Goal: Transaction & Acquisition: Subscribe to service/newsletter

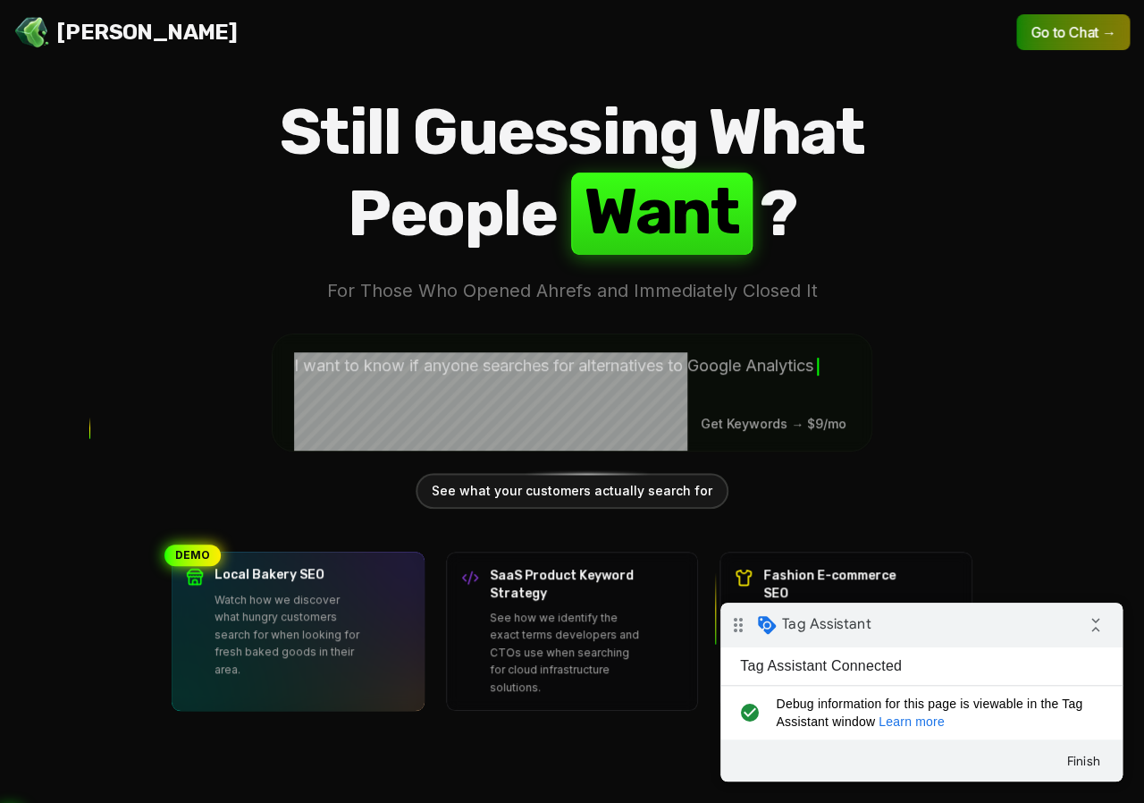
click at [915, 724] on link "Learn more" at bounding box center [912, 721] width 66 height 14
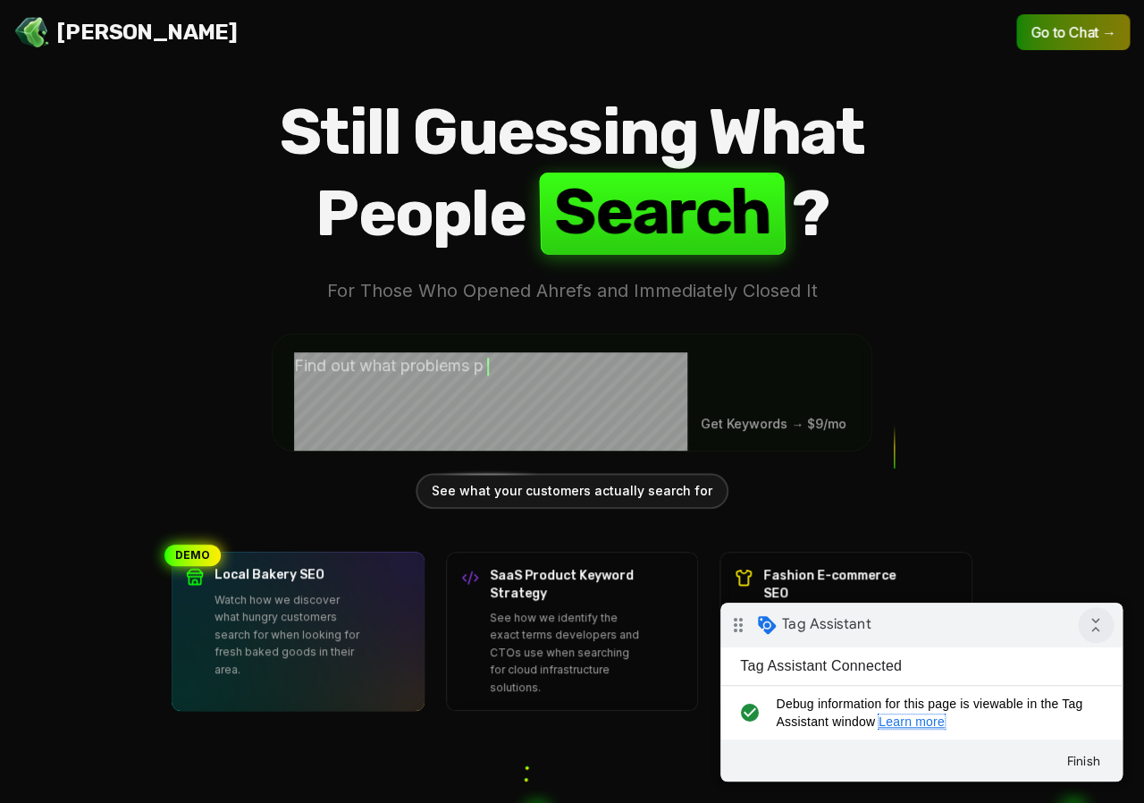
click at [1097, 629] on icon "collapse_all" at bounding box center [1096, 625] width 36 height 36
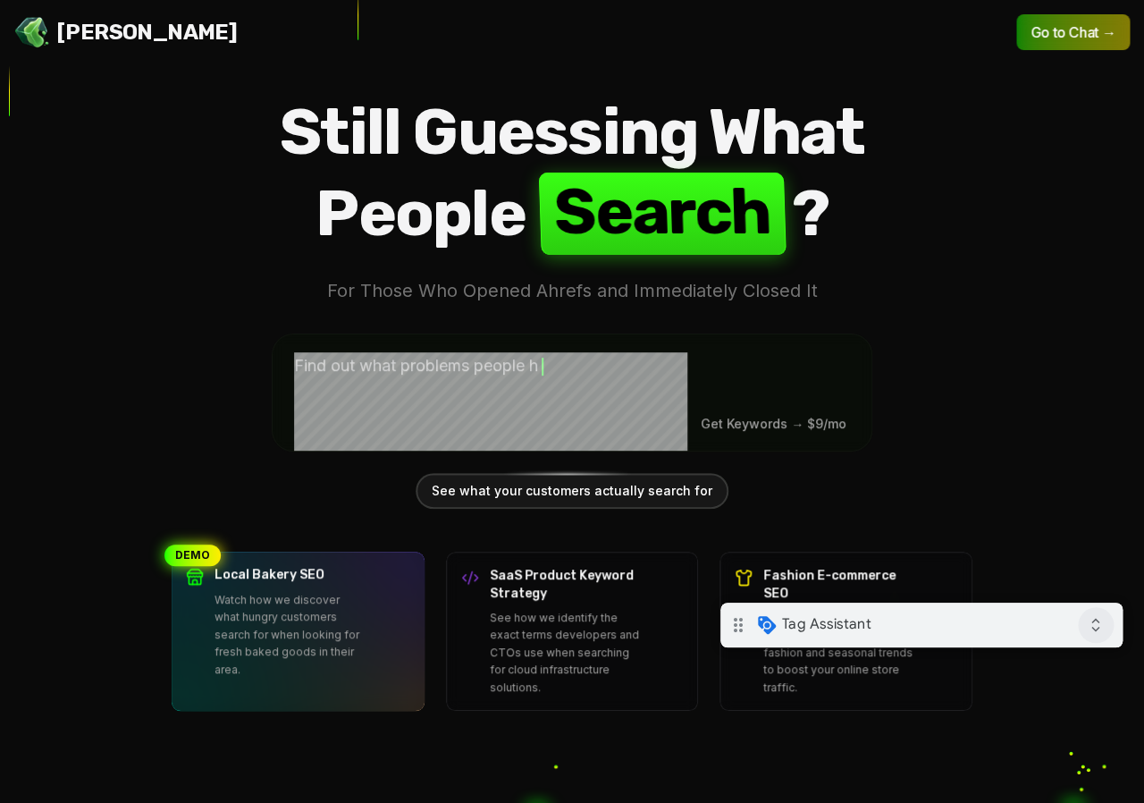
click at [1097, 629] on icon "expand_all" at bounding box center [1096, 625] width 36 height 36
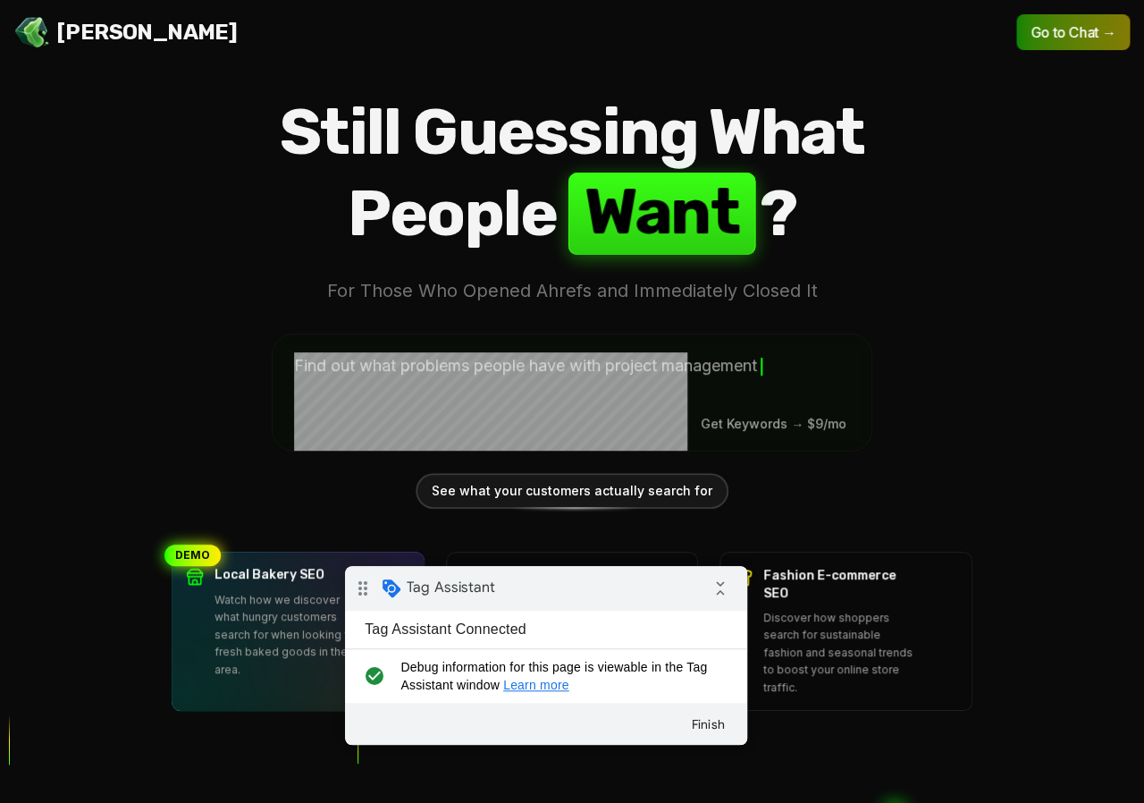
click at [366, 592] on icon "drag_indicator" at bounding box center [363, 588] width 36 height 36
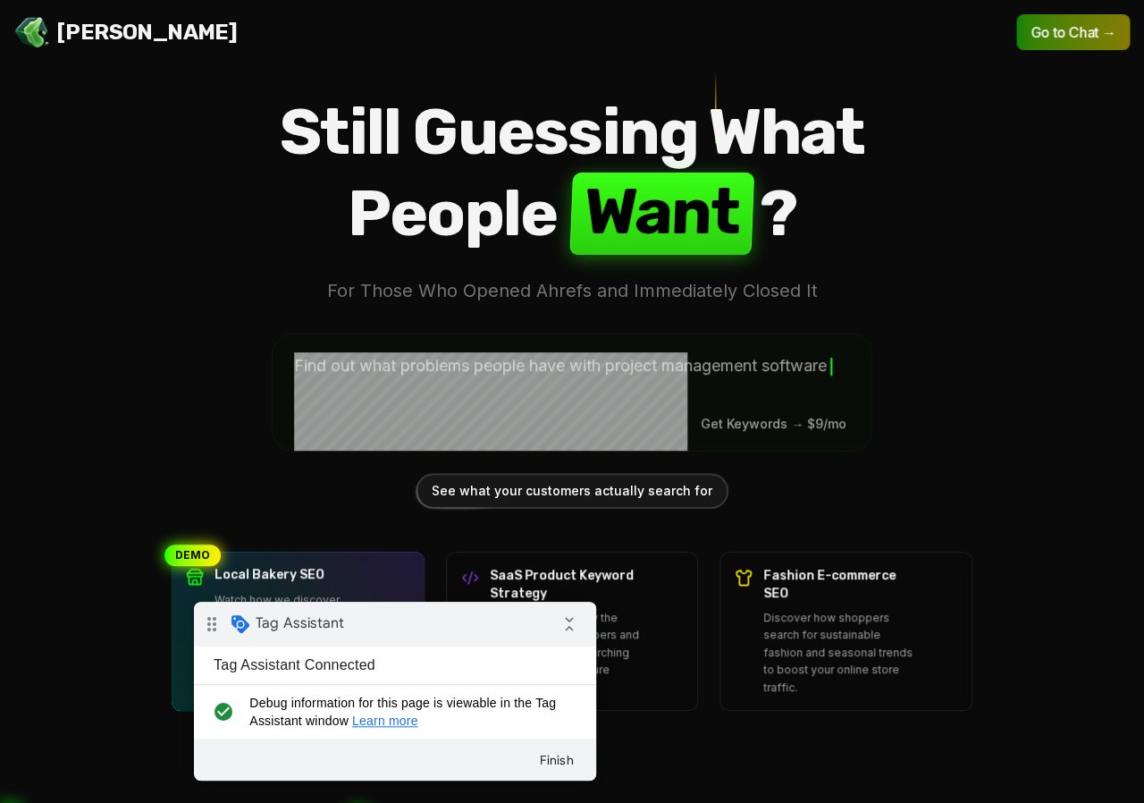
click at [212, 627] on icon "drag_indicator" at bounding box center [212, 624] width 36 height 36
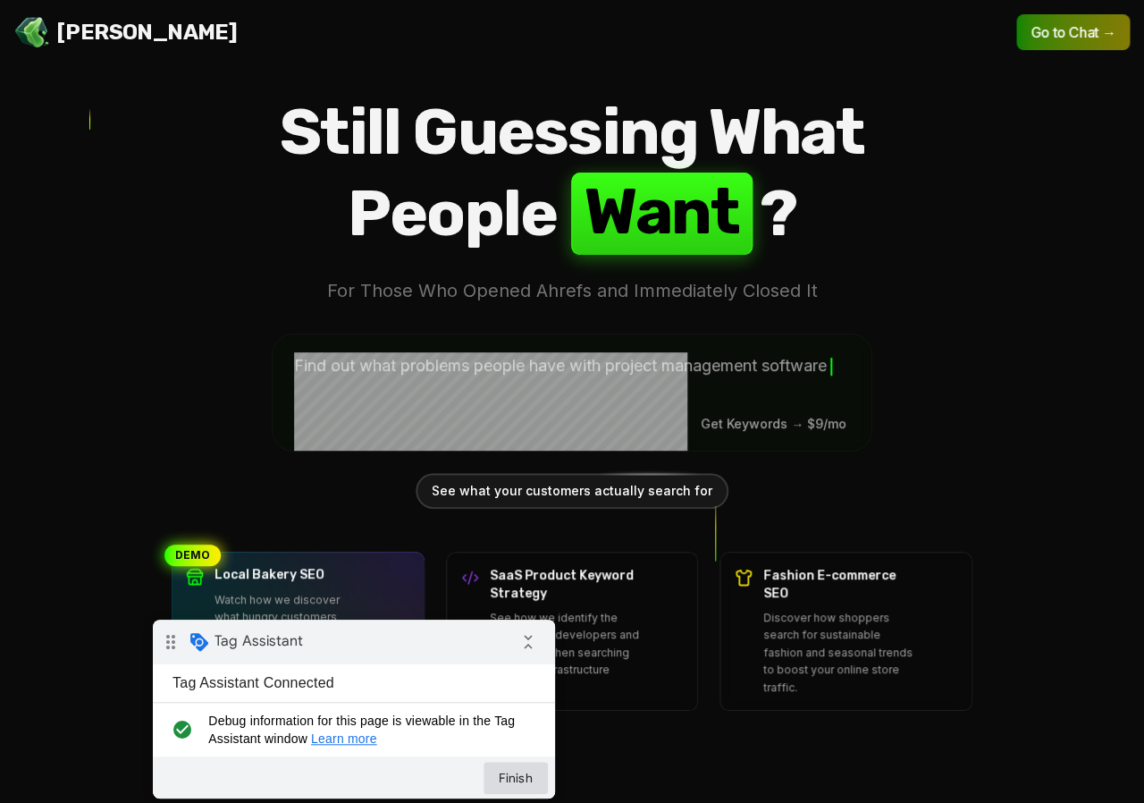
click at [520, 766] on button "Finish" at bounding box center [516, 778] width 64 height 32
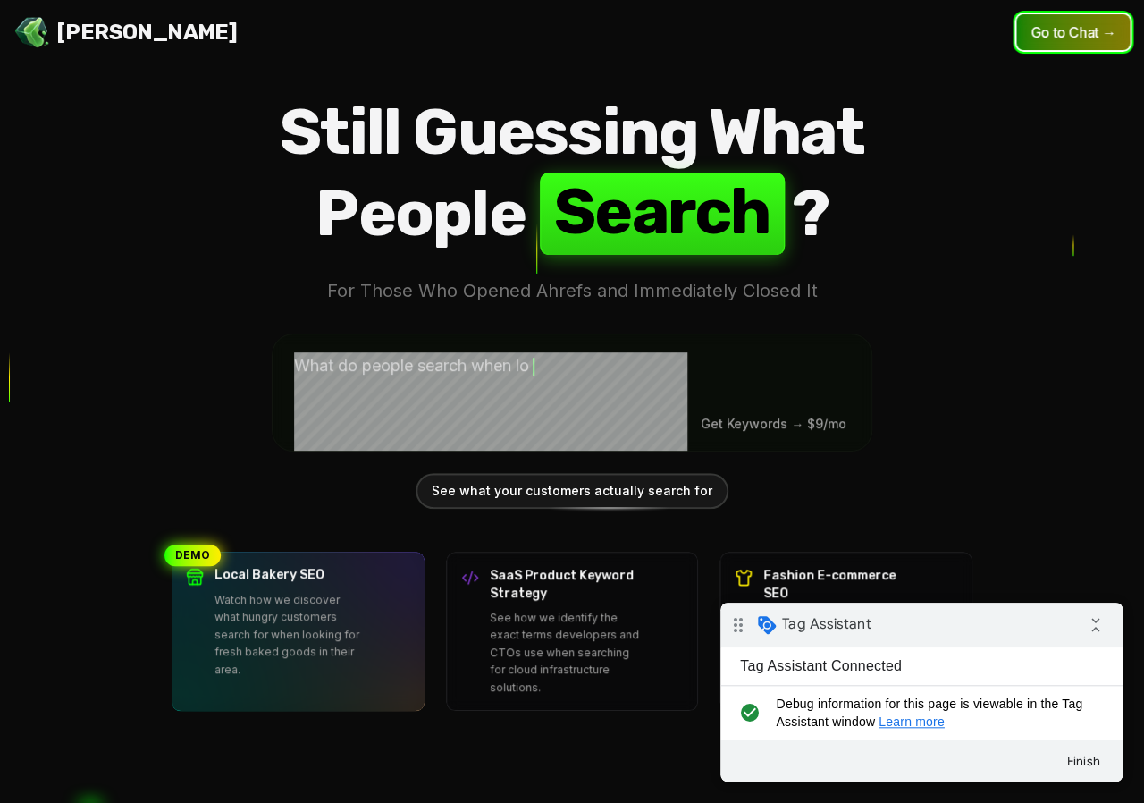
click at [1042, 48] on button "Go to Chat →" at bounding box center [1073, 32] width 114 height 36
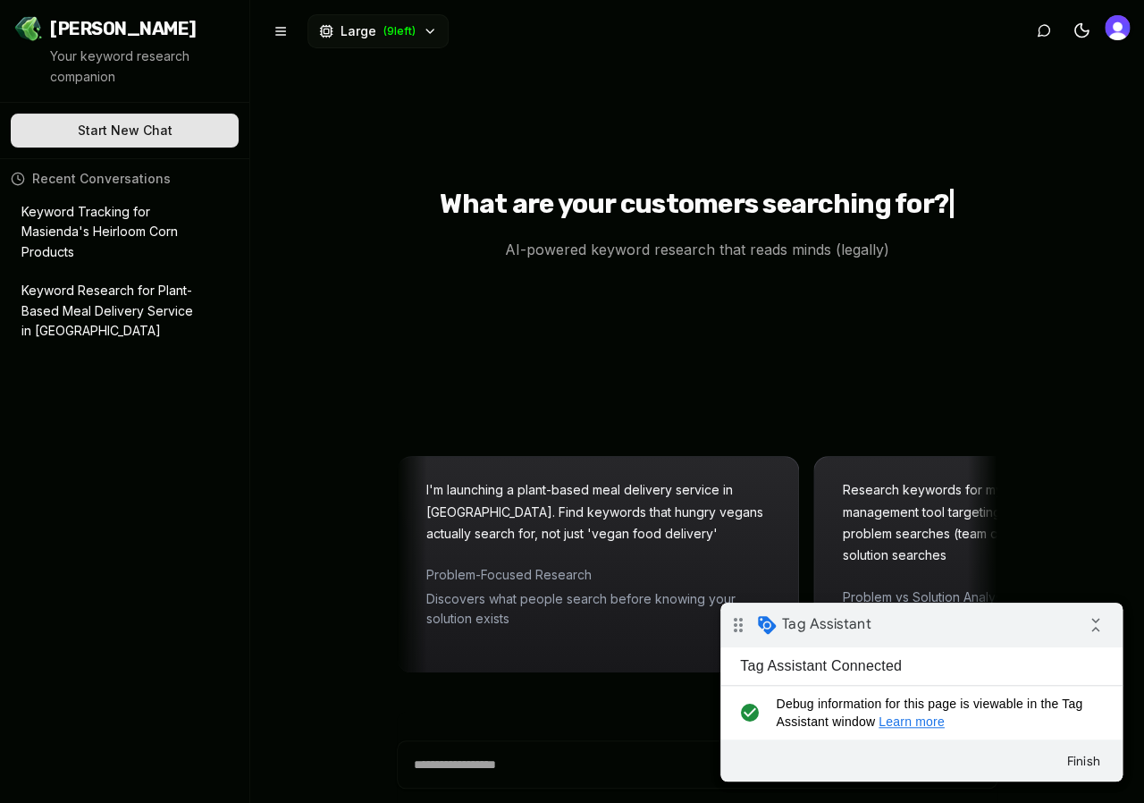
click at [1124, 33] on img "Open user button" at bounding box center [1117, 27] width 25 height 25
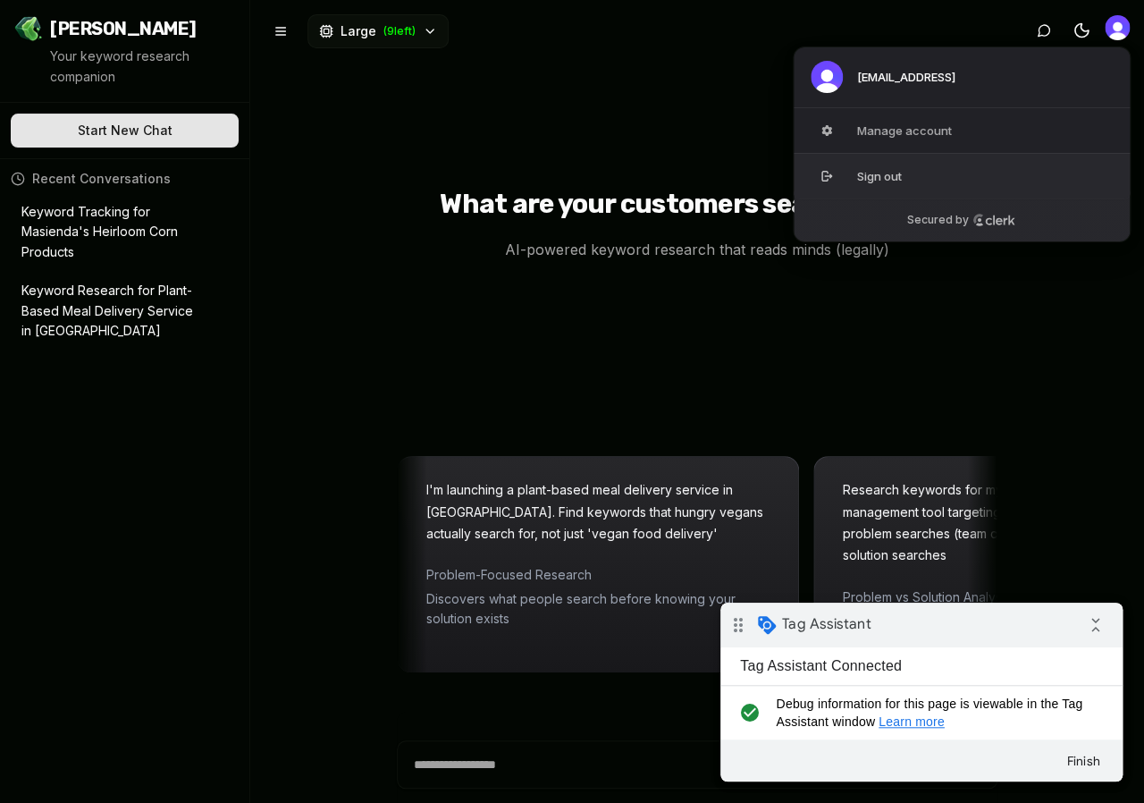
click at [852, 177] on button "Sign out" at bounding box center [962, 176] width 338 height 46
type textarea "*"
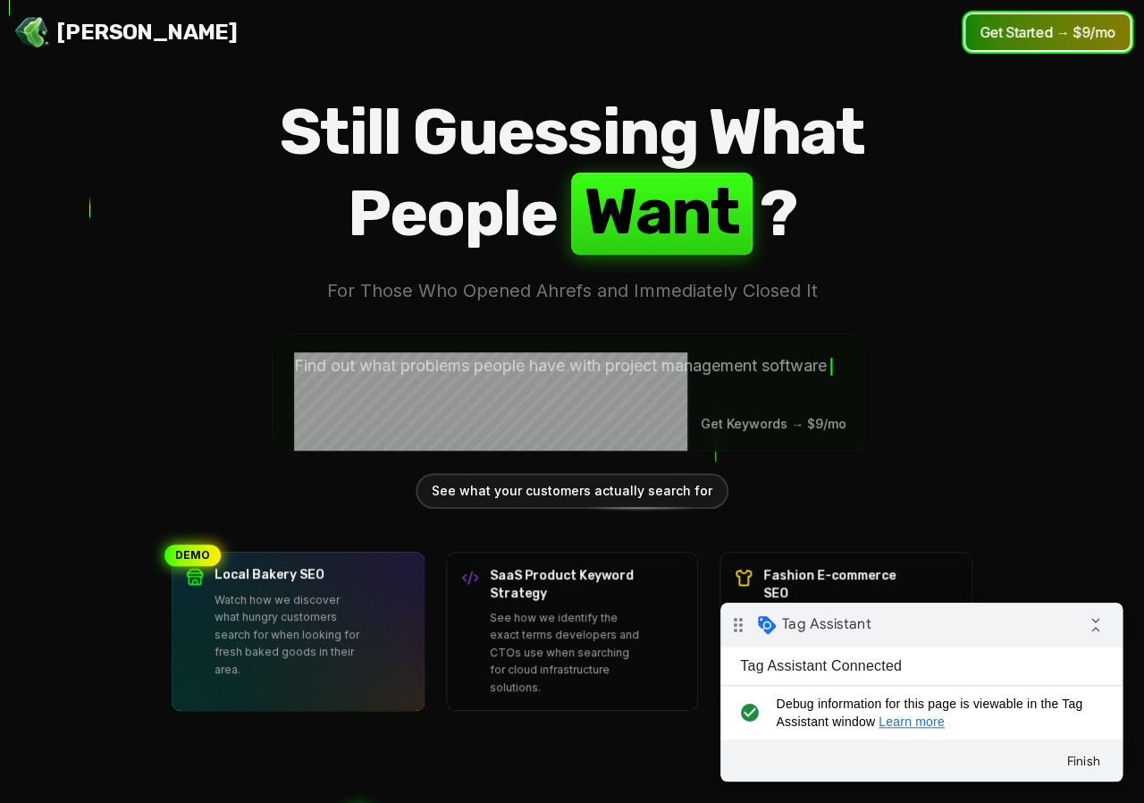
click at [1050, 35] on button "Get Started → $9/mo" at bounding box center [1047, 32] width 164 height 36
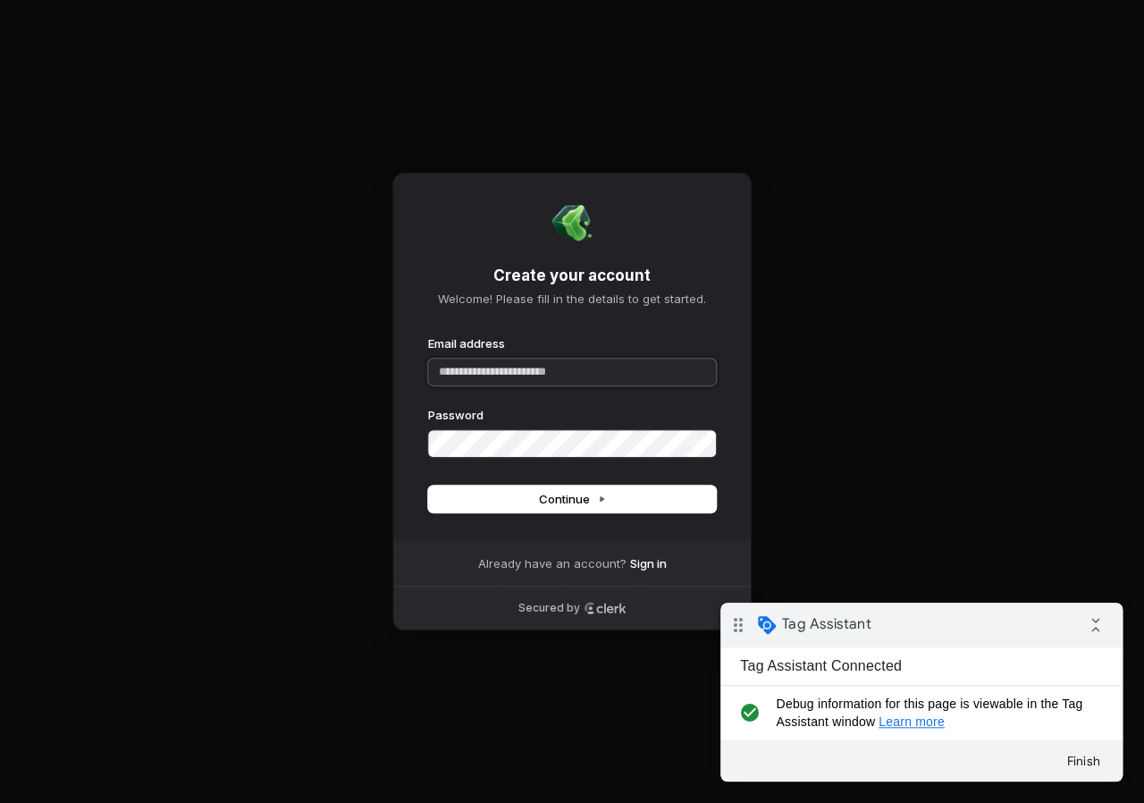
click at [584, 366] on input "Email address" at bounding box center [572, 371] width 288 height 27
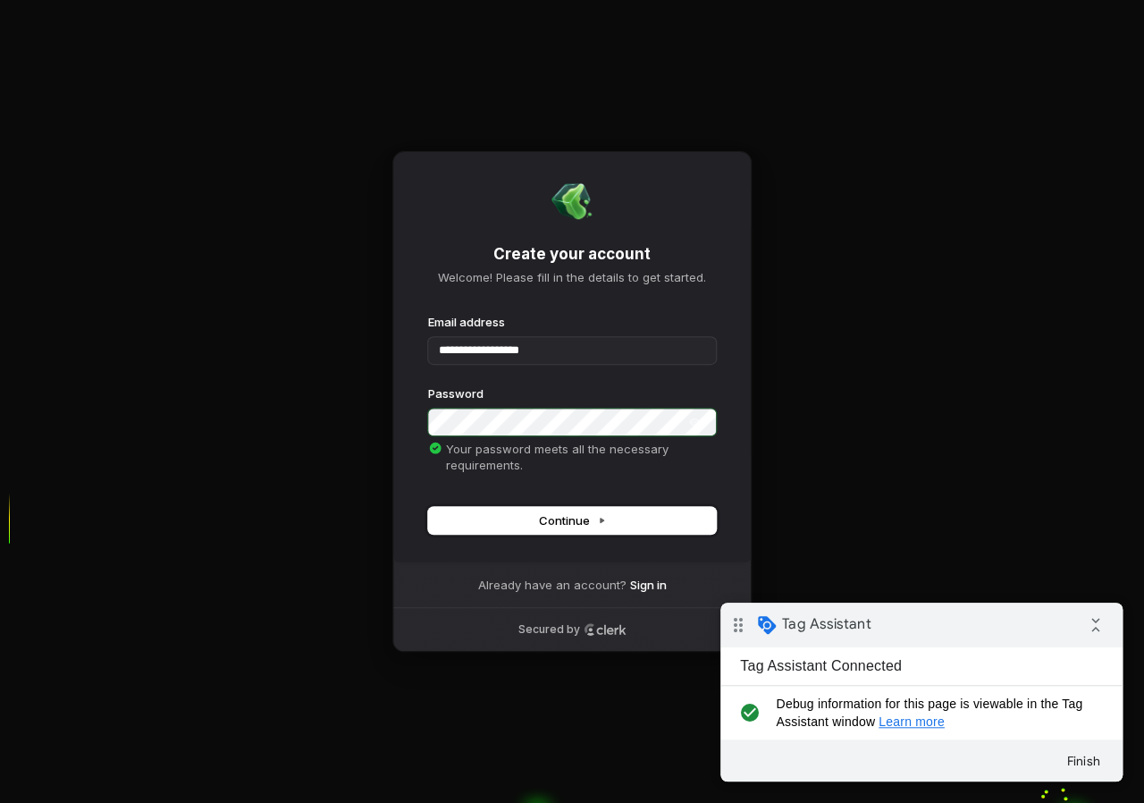
click at [553, 528] on span "Continue" at bounding box center [572, 520] width 67 height 16
type input "**********"
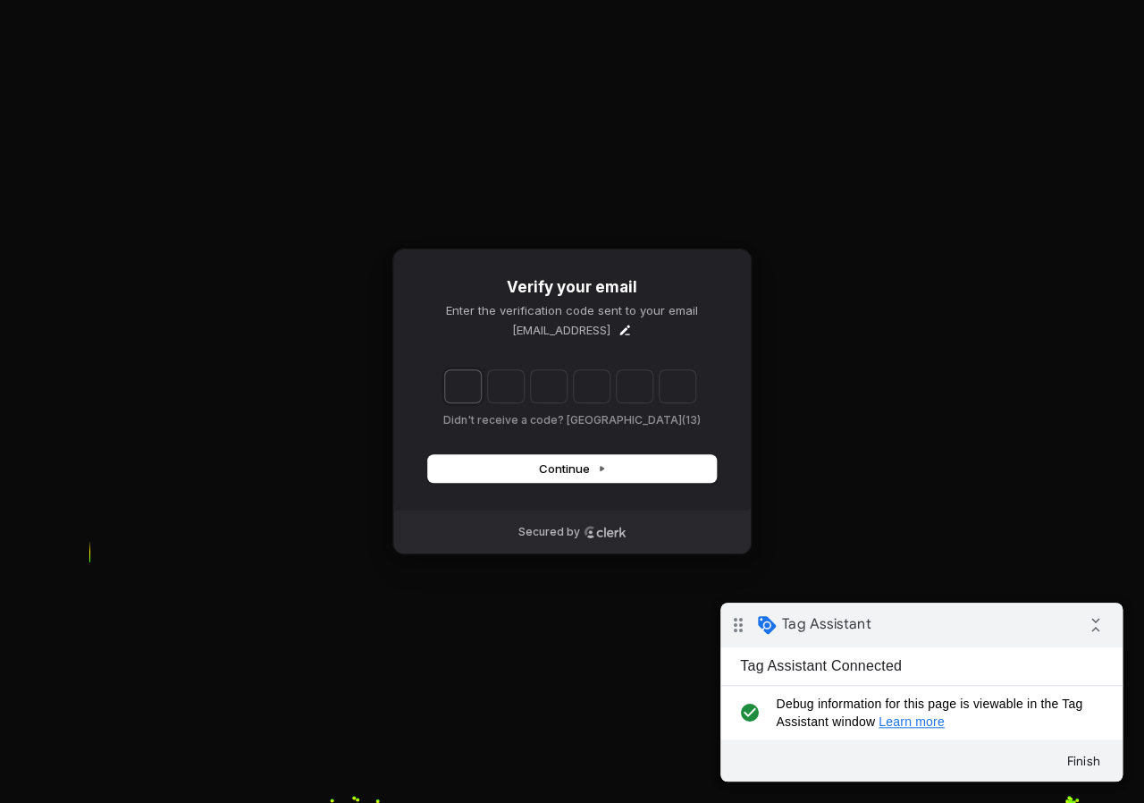
click at [469, 391] on input "Enter verification code. Digit 1" at bounding box center [463, 386] width 36 height 32
paste input "*"
type input "******"
type input "*"
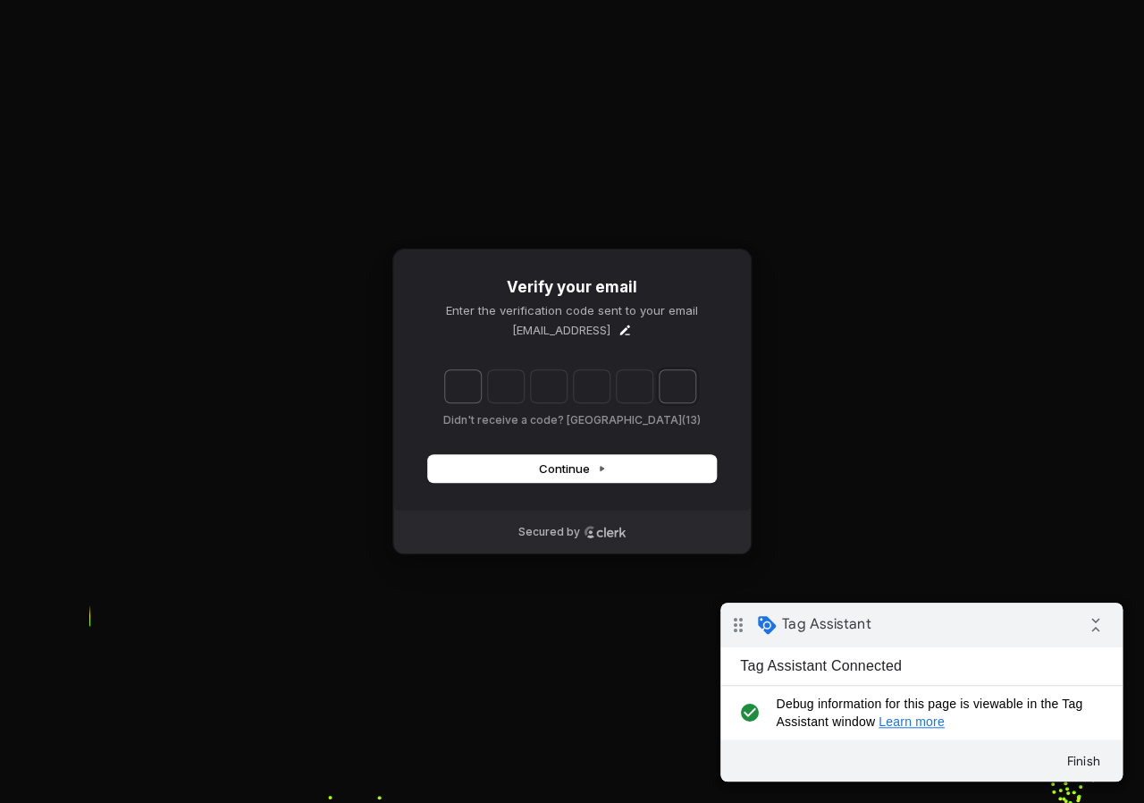
type input "*"
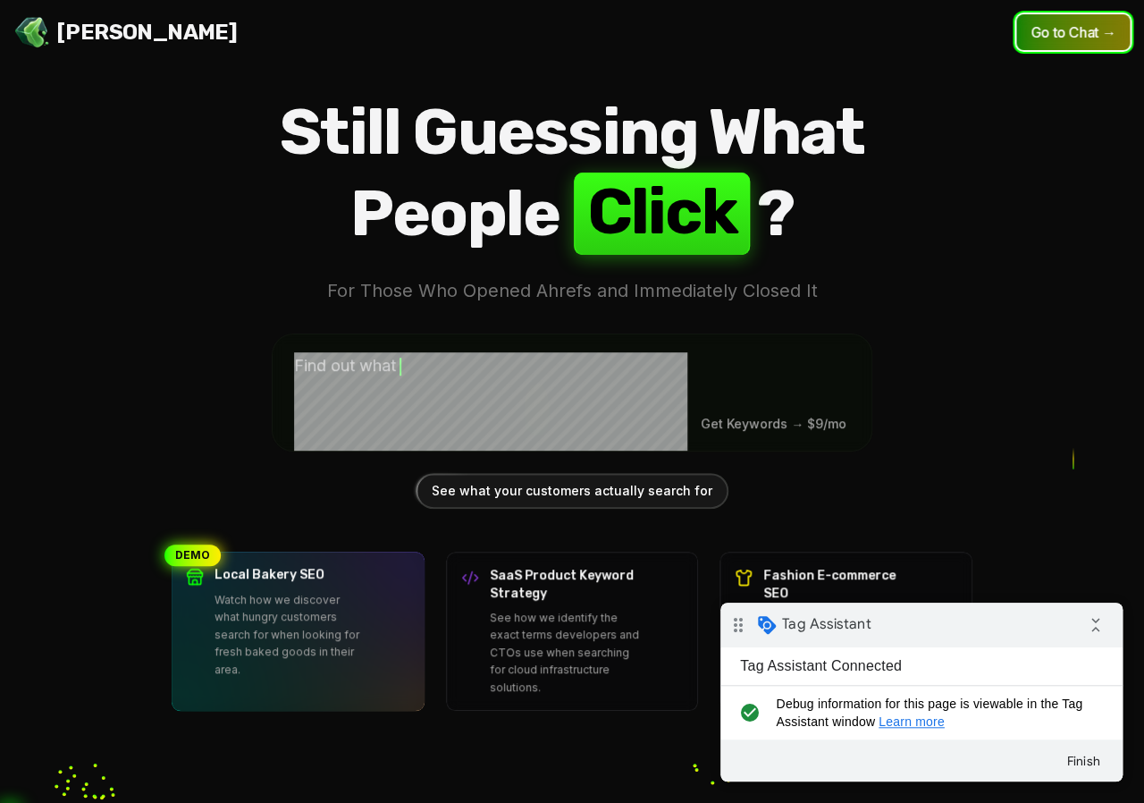
click at [1057, 35] on button "Go to Chat →" at bounding box center [1073, 32] width 114 height 36
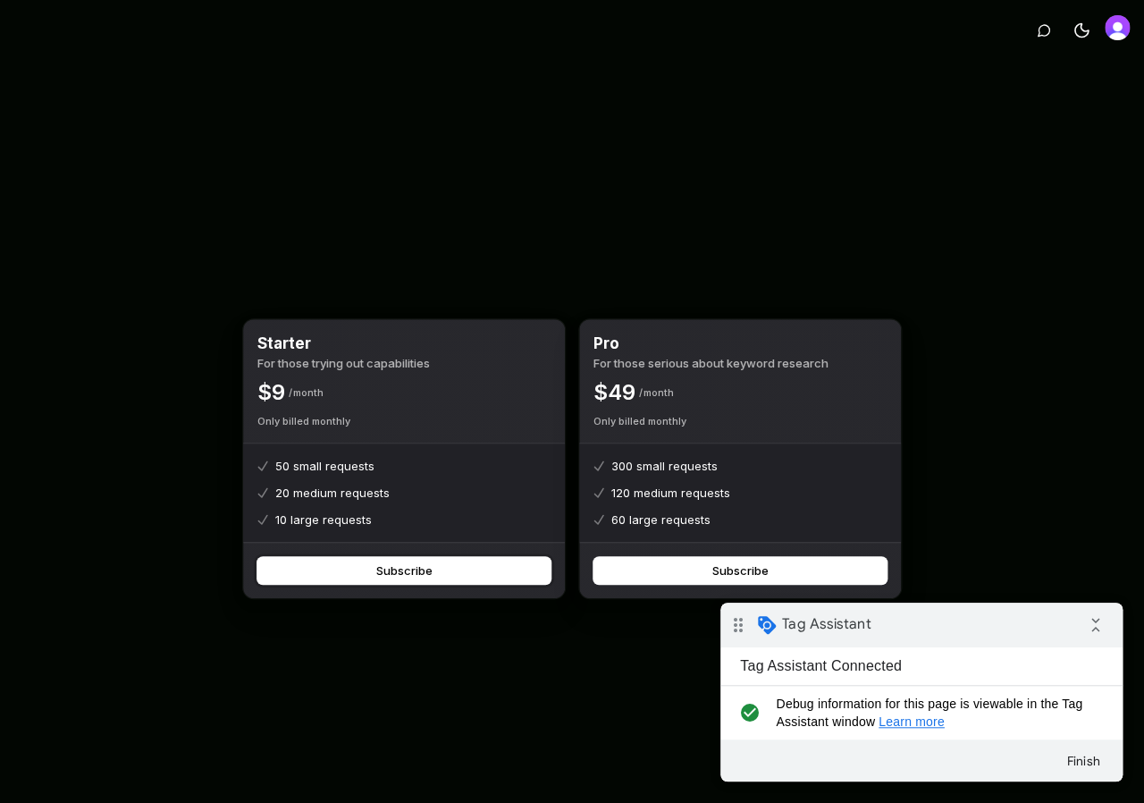
click at [431, 584] on button "Subscribe" at bounding box center [403, 570] width 293 height 27
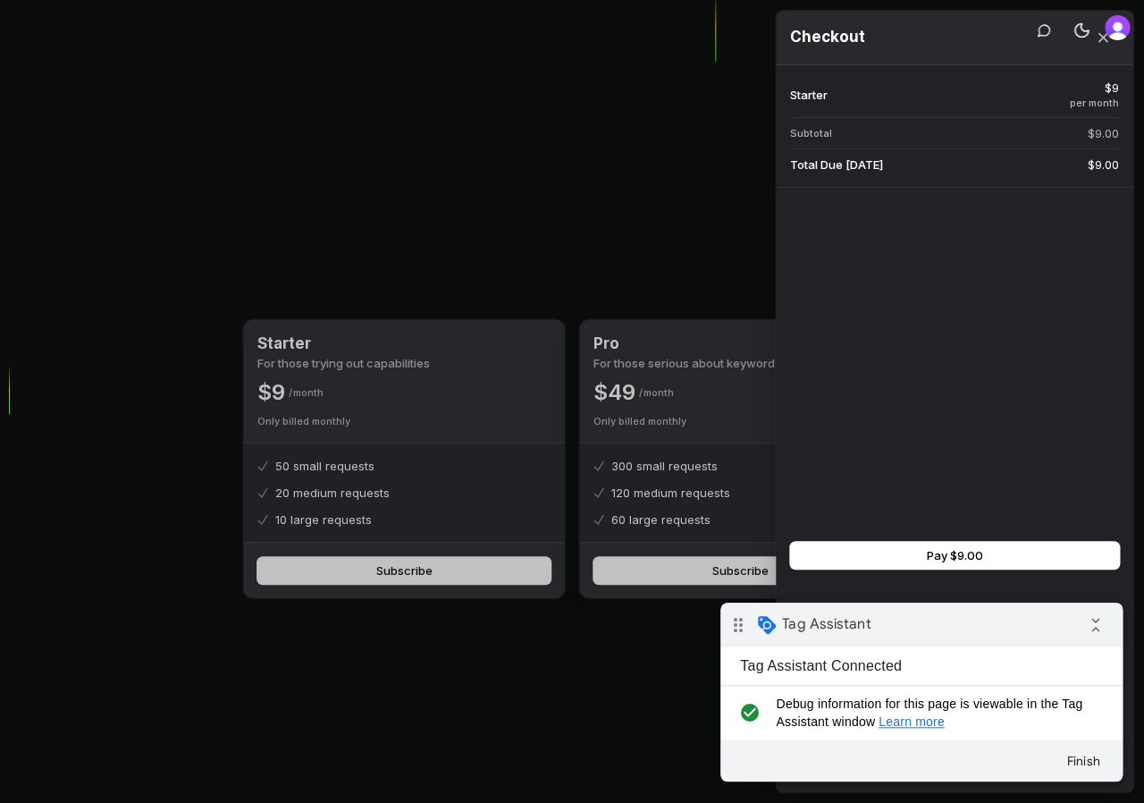
drag, startPoint x: 981, startPoint y: 623, endPoint x: 354, endPoint y: 439, distance: 653.1
click at [776, 439] on div "Starter $9 per month Subtotal $9.00 Total Due [DATE] $9.00 Pay $9.00" at bounding box center [955, 428] width 358 height 727
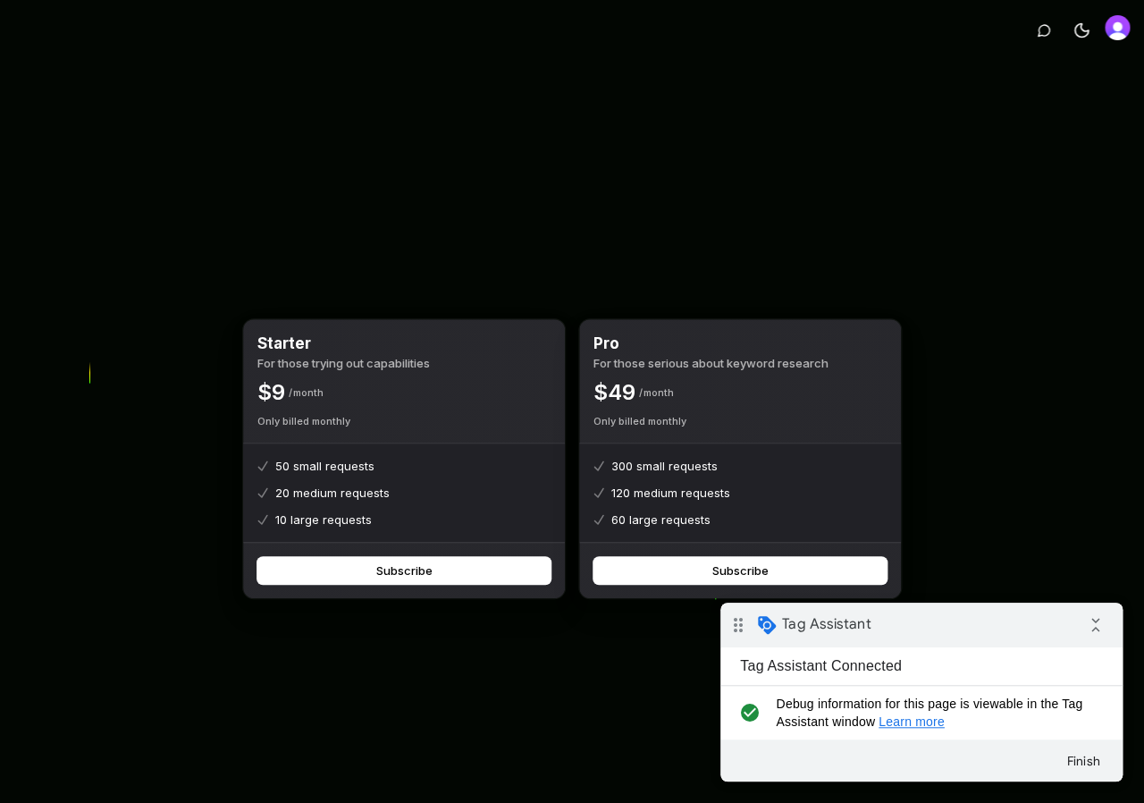
drag, startPoint x: 733, startPoint y: 625, endPoint x: 306, endPoint y: 522, distance: 439.5
click at [306, 522] on body "* Toggle theme Starter For those trying out capabilities $ 9 Month Only billed …" at bounding box center [572, 430] width 1144 height 860
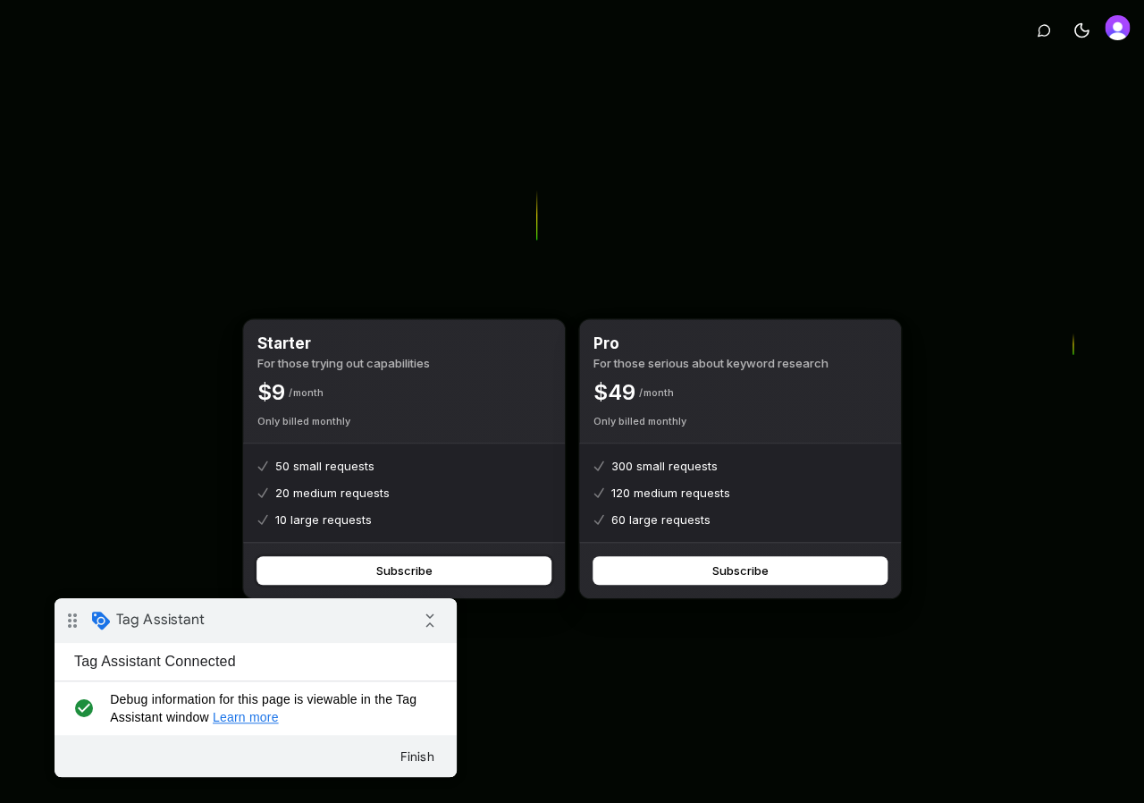
click at [73, 621] on icon "drag_indicator" at bounding box center [73, 620] width 36 height 36
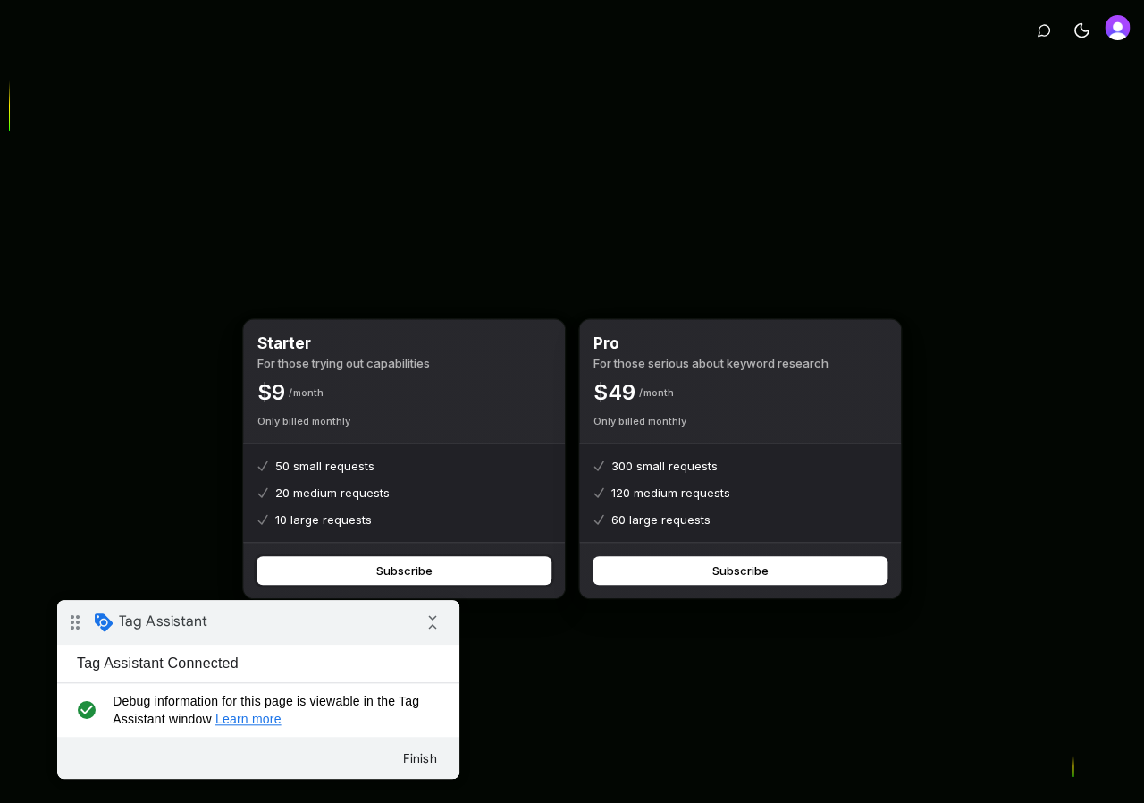
click at [378, 578] on button "Subscribe" at bounding box center [403, 570] width 293 height 27
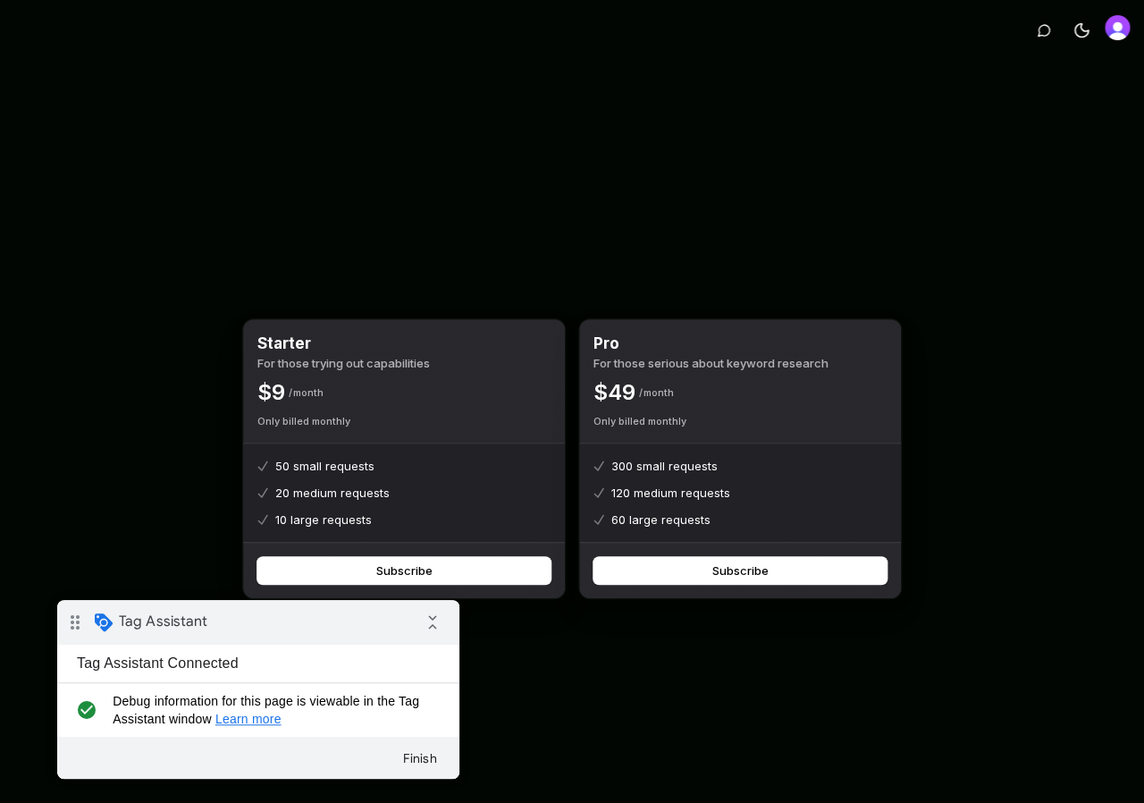
click at [428, 760] on body "* Toggle theme Starter For those trying out capabilities $ 9 Month Only billed …" at bounding box center [572, 430] width 1144 height 860
click at [419, 758] on button "Finish" at bounding box center [420, 758] width 64 height 32
